Goal: Transaction & Acquisition: Purchase product/service

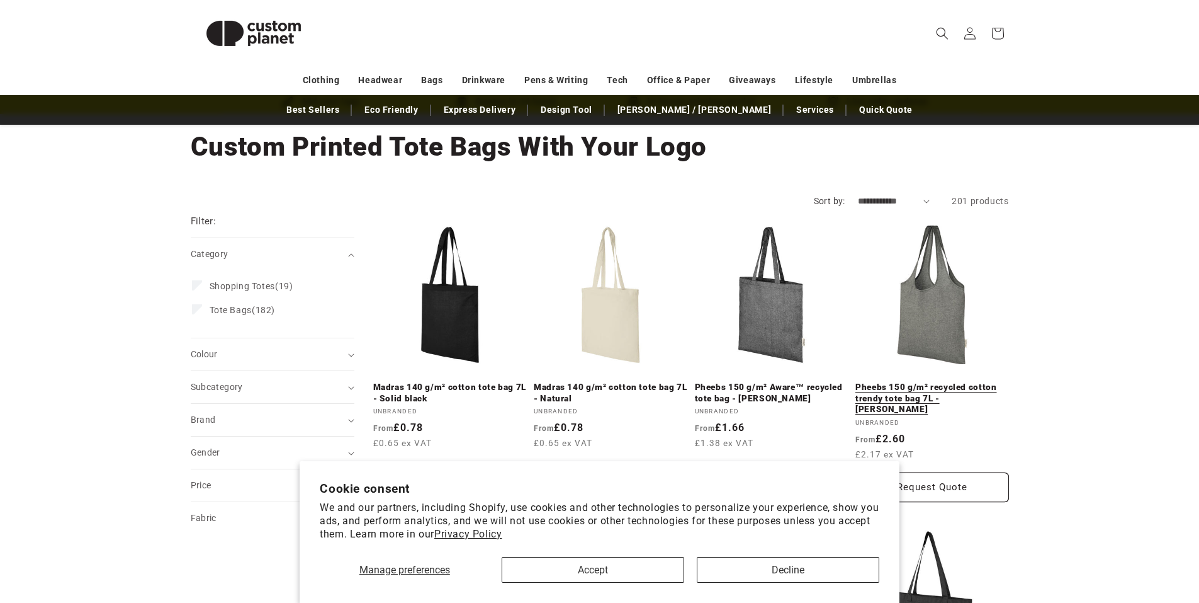
scroll to position [126, 0]
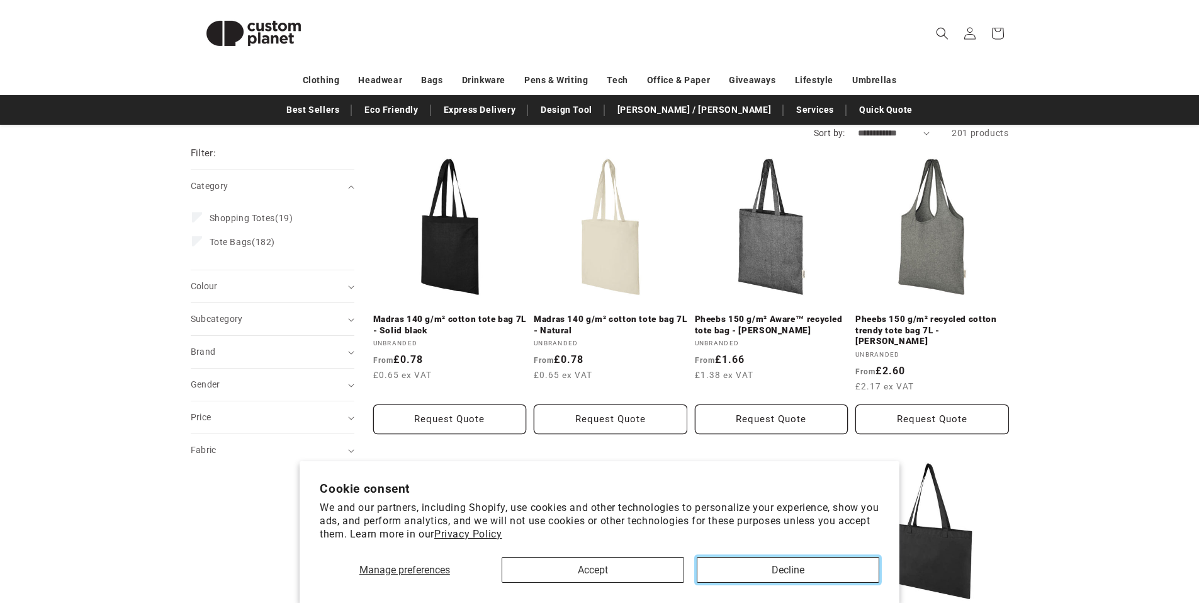
click at [788, 561] on button "Decline" at bounding box center [788, 570] width 183 height 26
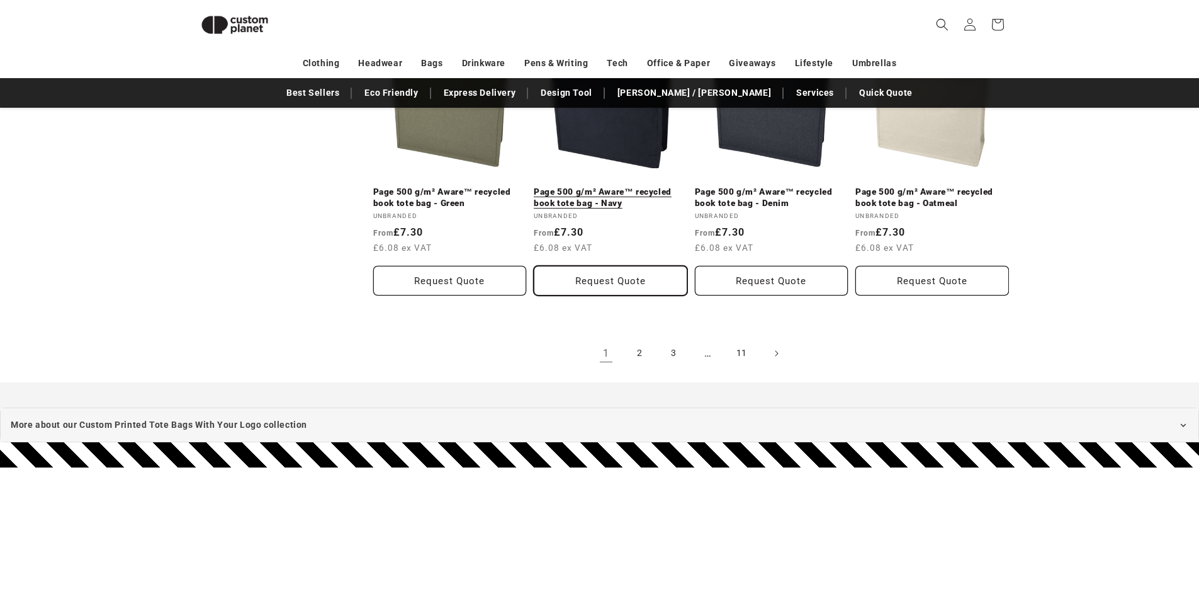
scroll to position [1431, 0]
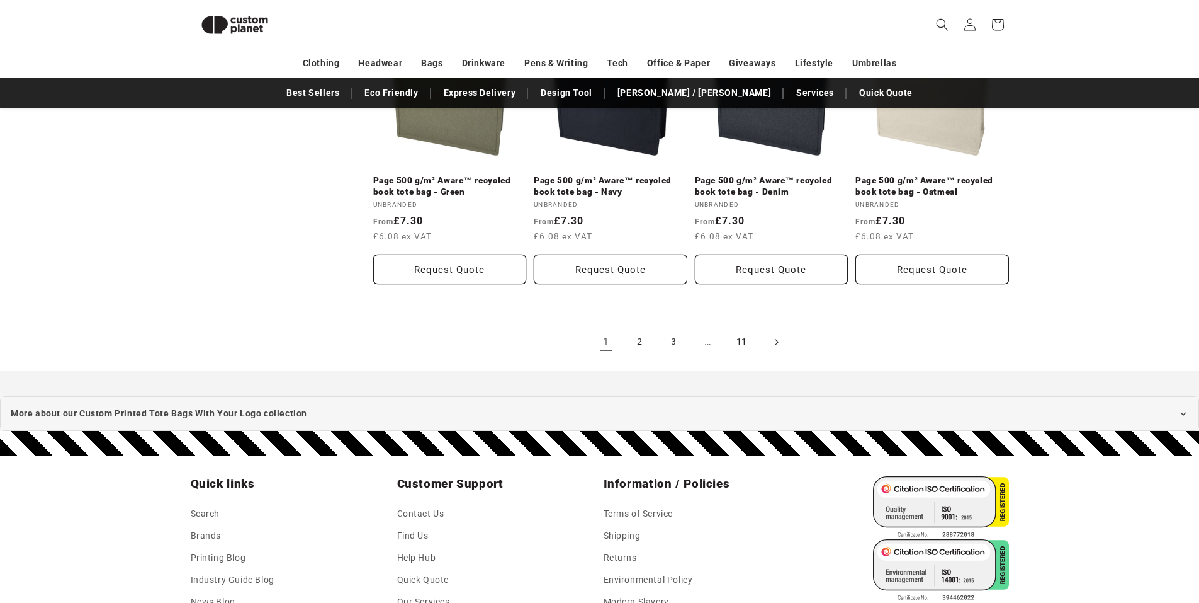
click at [778, 335] on icon "Next page" at bounding box center [776, 341] width 4 height 13
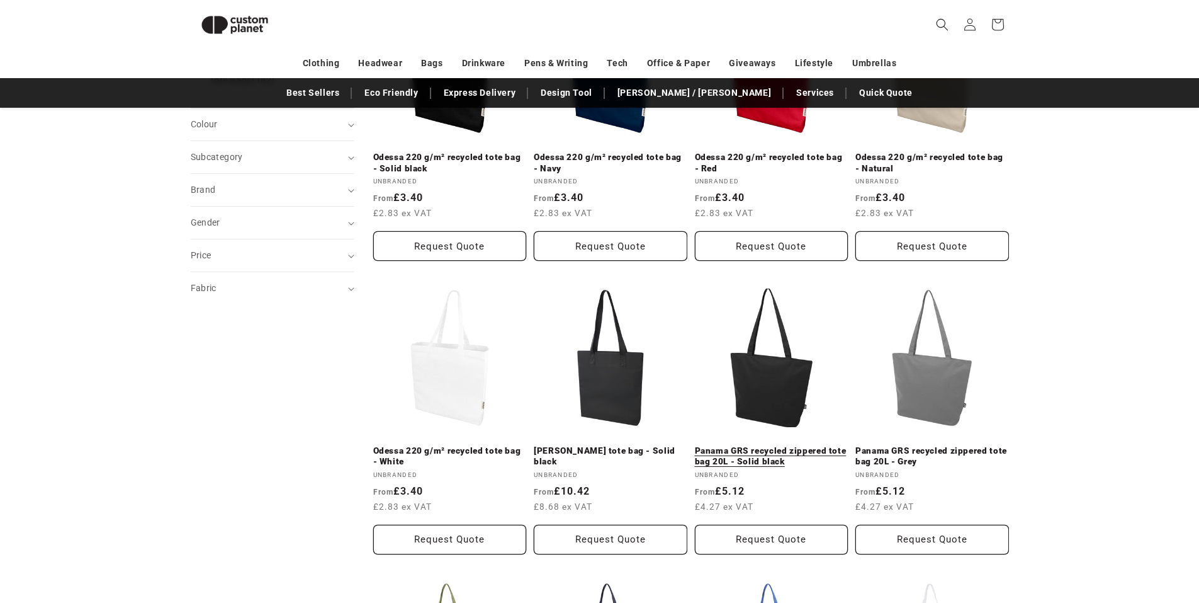
scroll to position [298, 0]
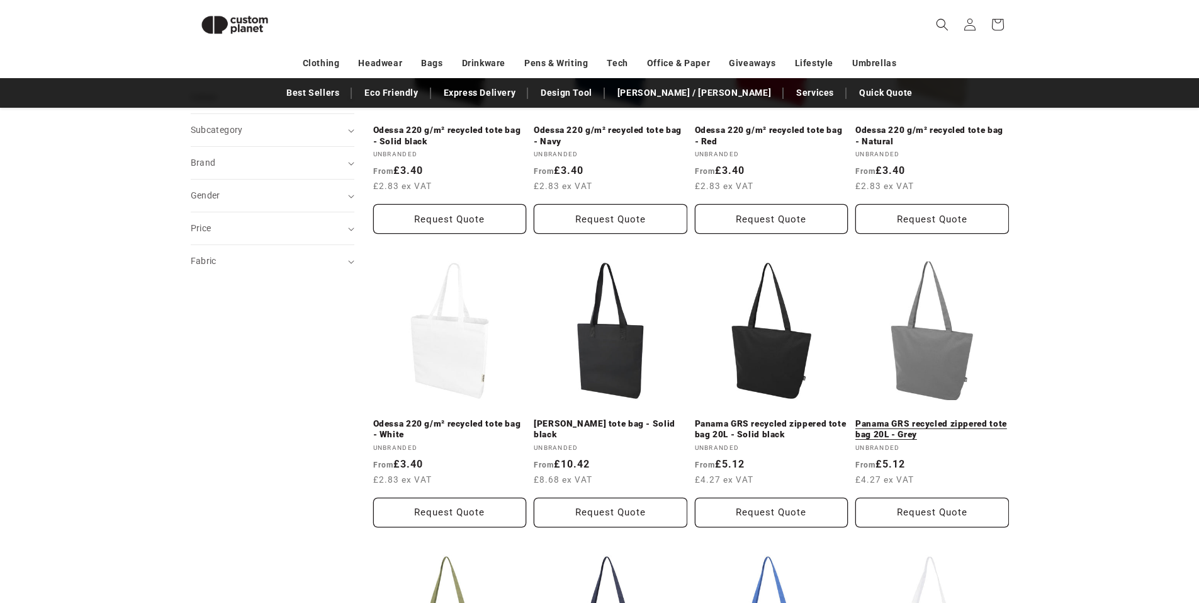
click at [939, 418] on link "Panama GRS recycled zippered tote bag 20L - Grey" at bounding box center [933, 429] width 154 height 22
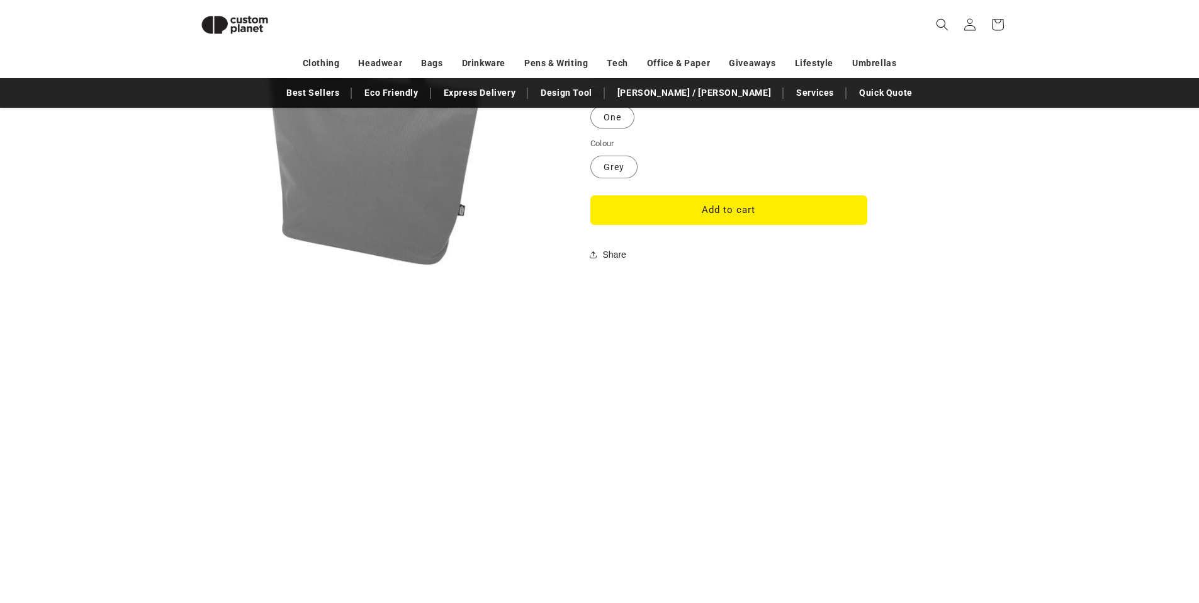
scroll to position [1305, 0]
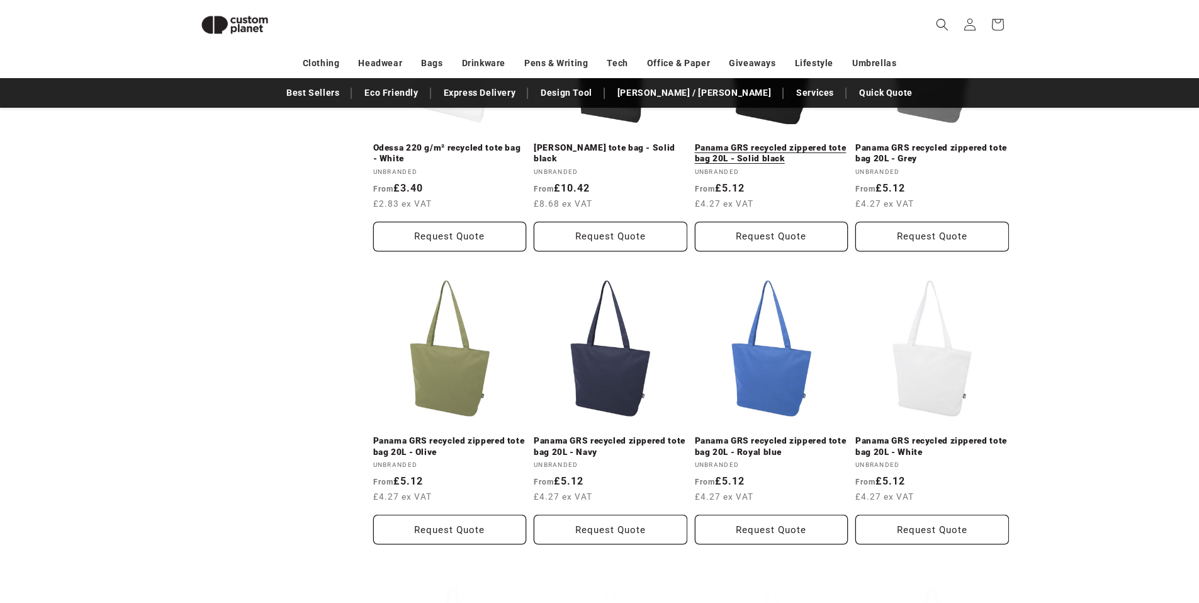
scroll to position [596, 0]
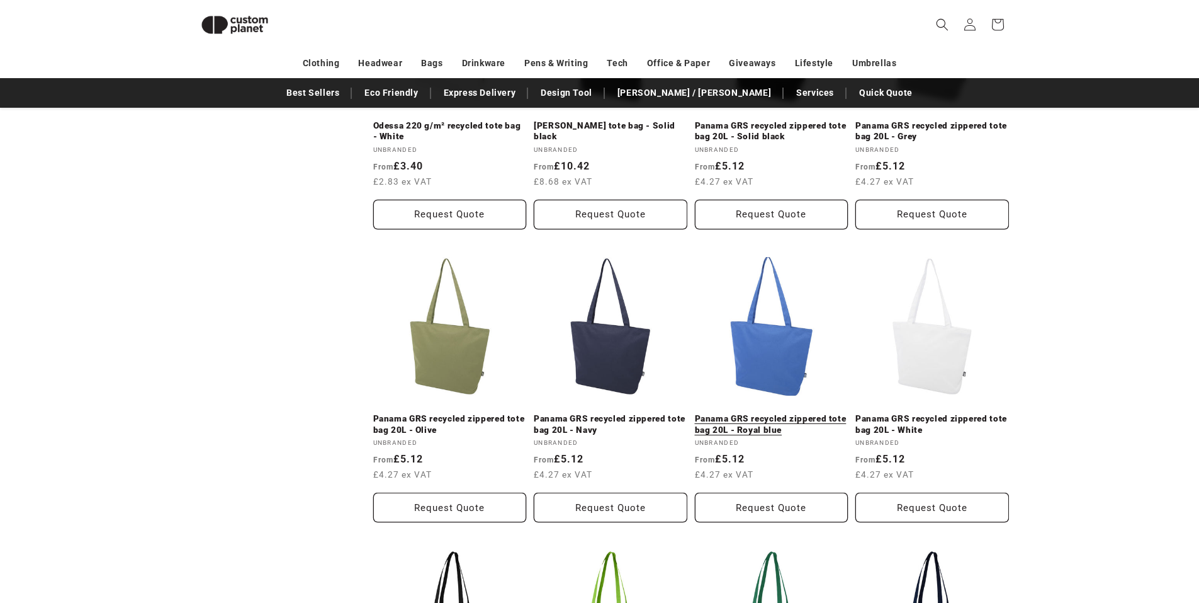
click at [788, 422] on link "Panama GRS recycled zippered tote bag 20L - Royal blue" at bounding box center [772, 424] width 154 height 22
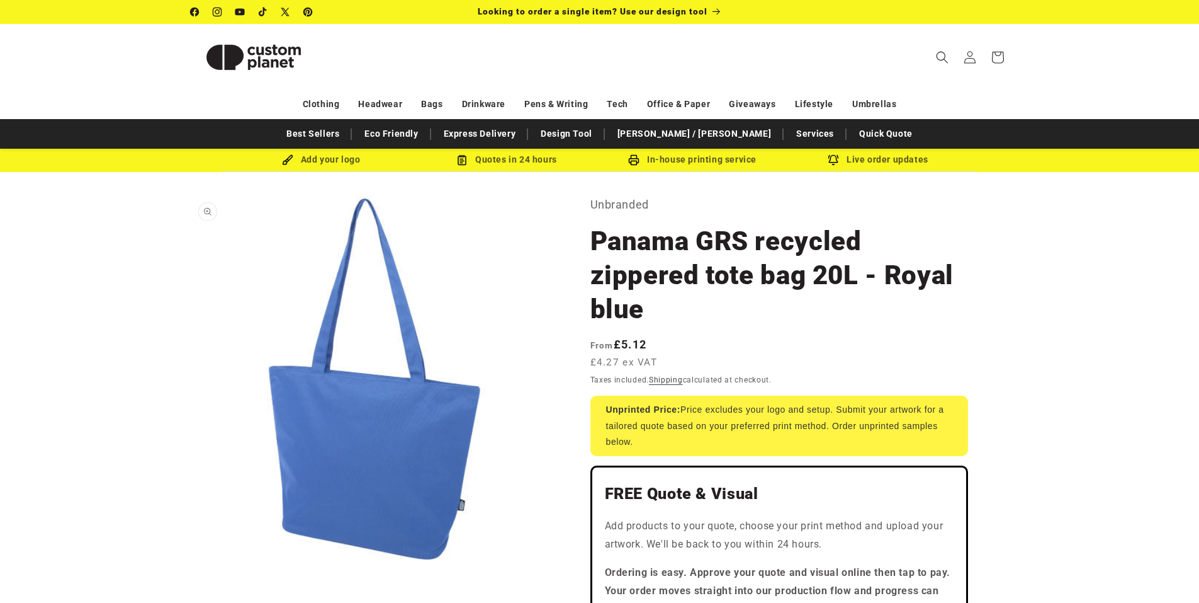
click at [191, 563] on button "Open media 1 in modal" at bounding box center [191, 563] width 0 height 0
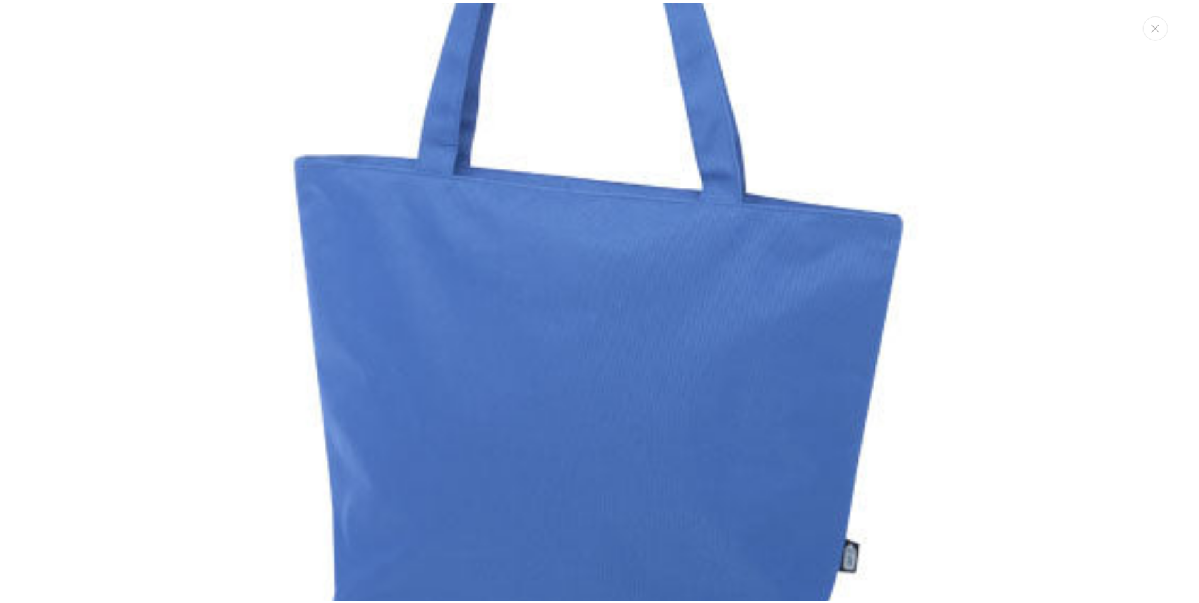
scroll to position [40, 0]
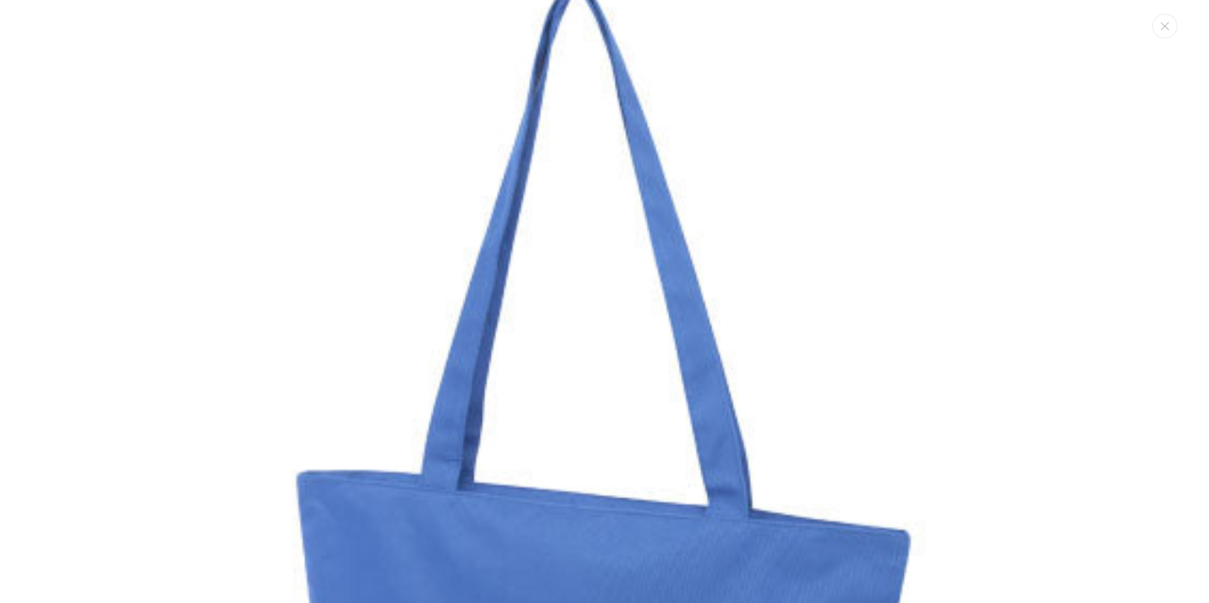
click at [611, 353] on img "Media gallery" at bounding box center [604, 508] width 1070 height 1070
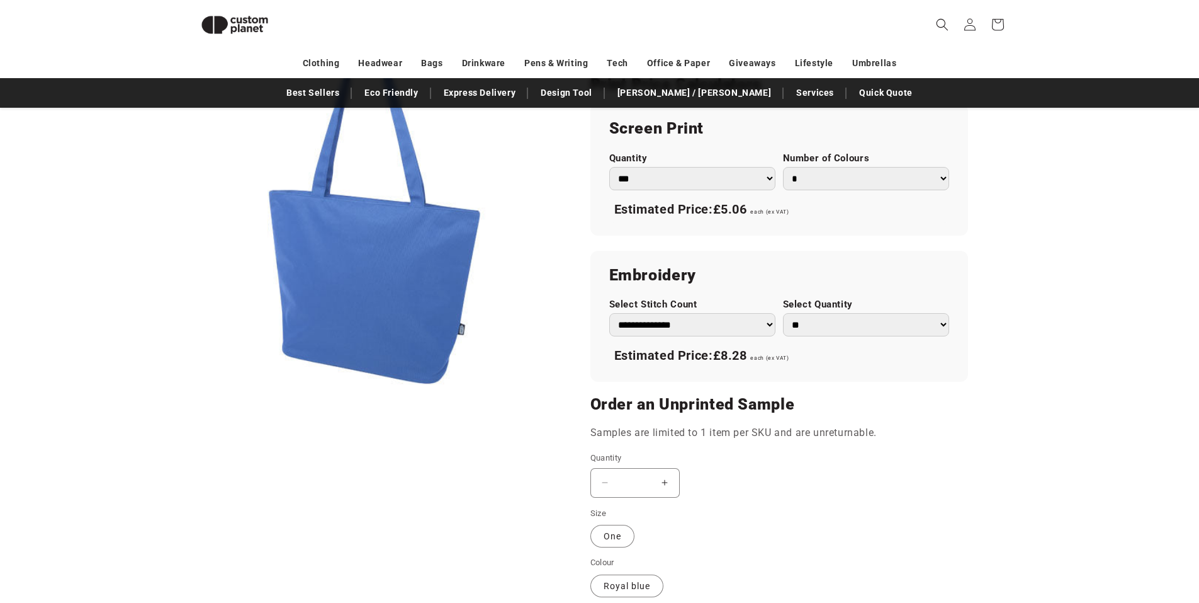
scroll to position [550, 0]
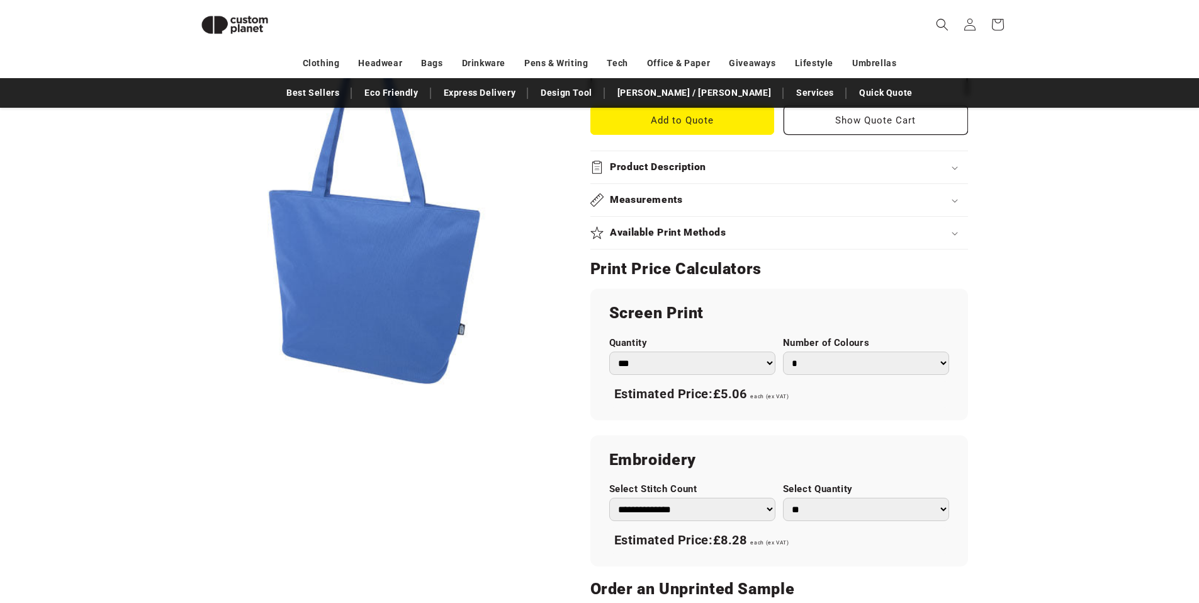
click at [749, 361] on select "*** *** *** **** **** **** ***** *****" at bounding box center [692, 362] width 166 height 23
select select "**"
click at [609, 351] on select "*** *** *** **** **** **** ***** *****" at bounding box center [692, 362] width 166 height 23
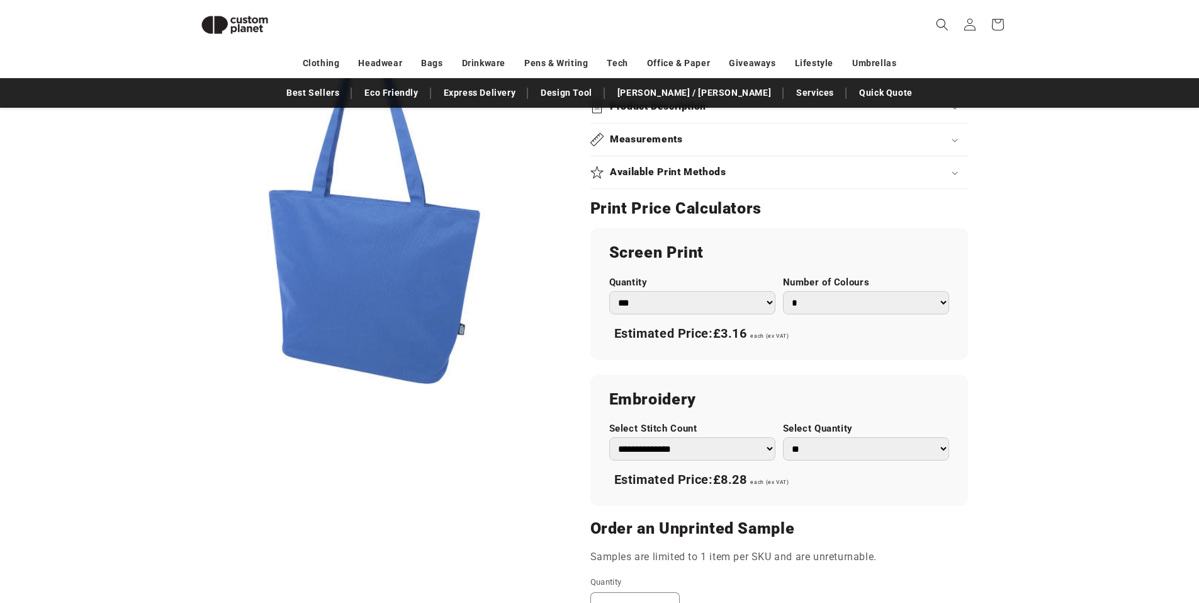
scroll to position [613, 0]
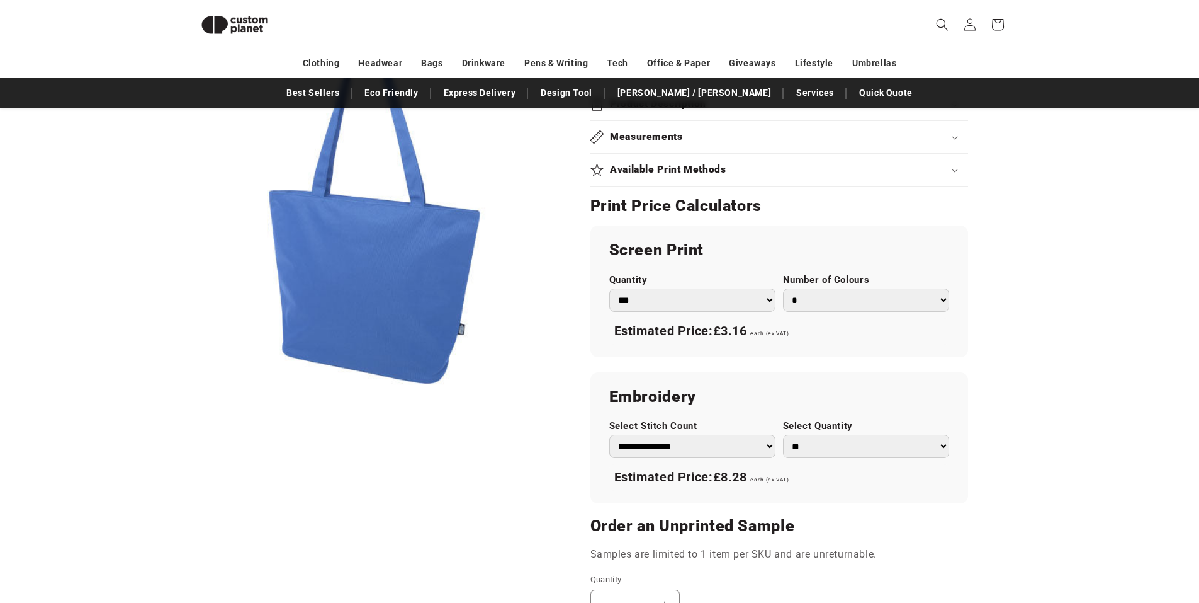
click at [734, 443] on select "**********" at bounding box center [692, 445] width 166 height 23
click at [822, 283] on label "Number of Colours" at bounding box center [866, 280] width 166 height 12
click at [822, 288] on select "* * * * * * *" at bounding box center [866, 299] width 166 height 23
click at [815, 298] on select "* * * * * * *" at bounding box center [866, 299] width 166 height 23
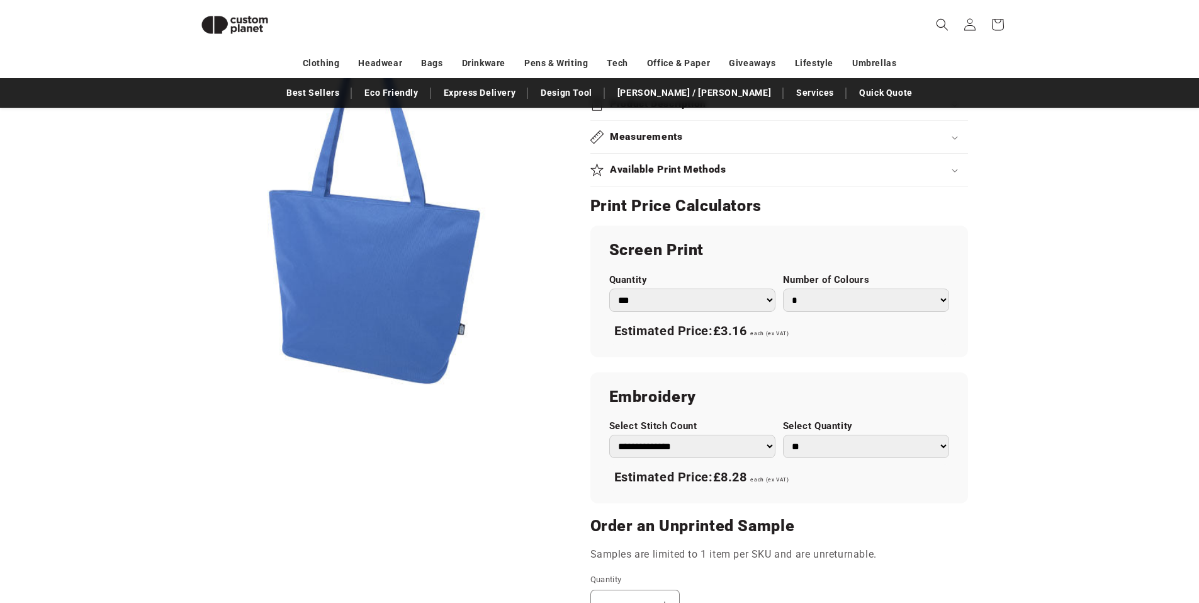
click at [783, 288] on select "* * * * * * *" at bounding box center [866, 299] width 166 height 23
click at [810, 300] on select "* * * * * * *" at bounding box center [866, 299] width 166 height 23
click at [783, 288] on select "* * * * * * *" at bounding box center [866, 299] width 166 height 23
click at [806, 300] on select "* * * * * * *" at bounding box center [866, 299] width 166 height 23
select select "*"
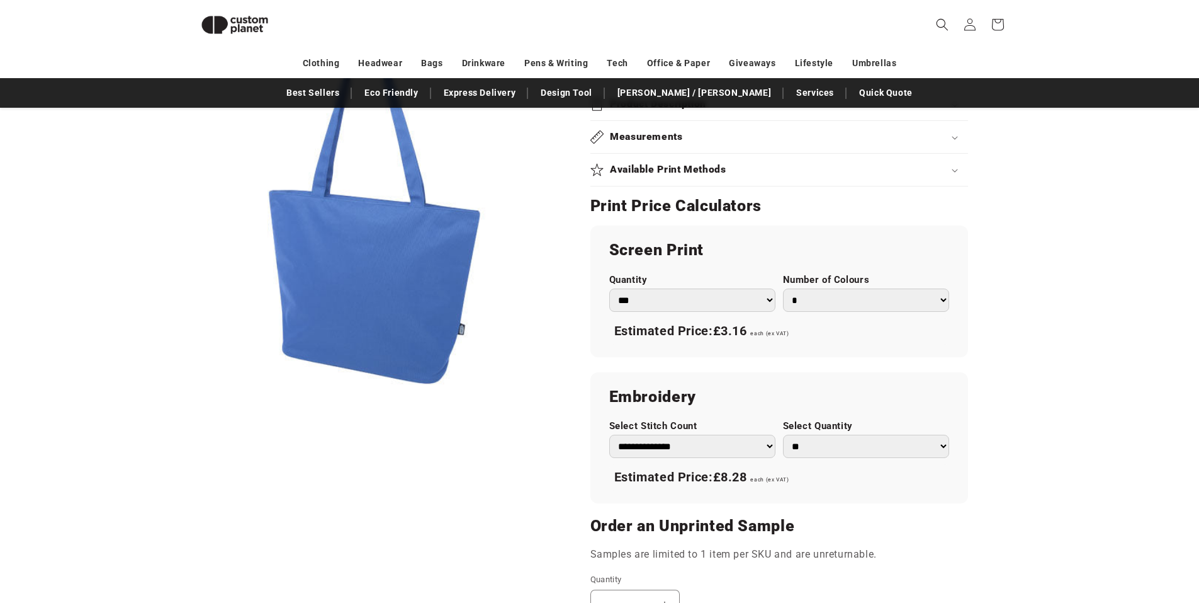
click at [783, 288] on select "* * * * * * *" at bounding box center [866, 299] width 166 height 23
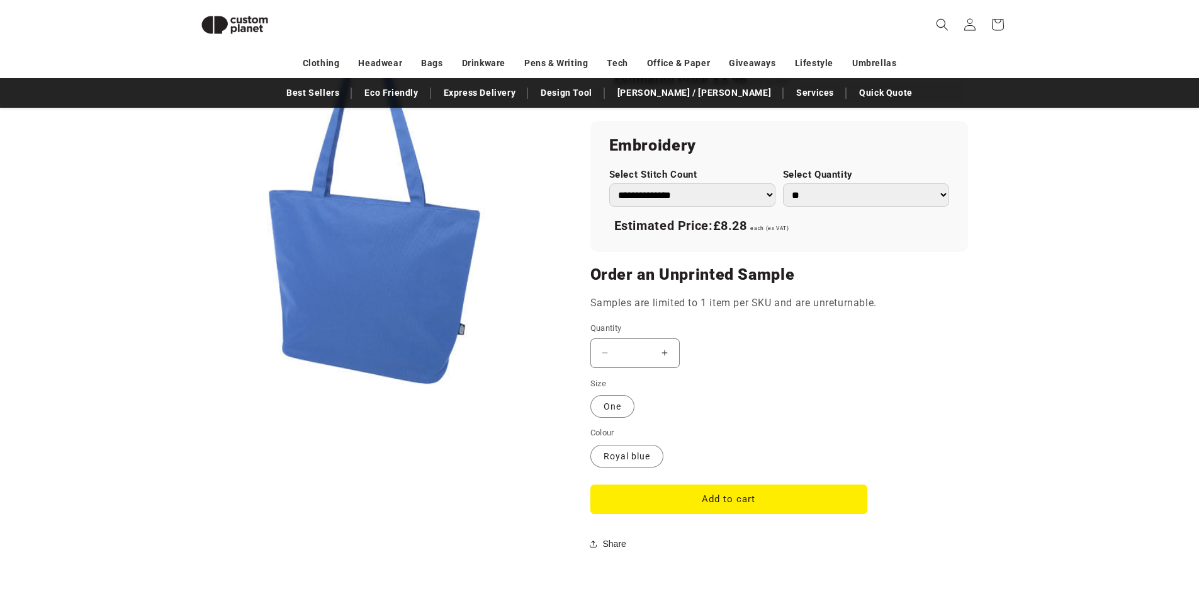
scroll to position [676, 0]
